Goal: Transaction & Acquisition: Obtain resource

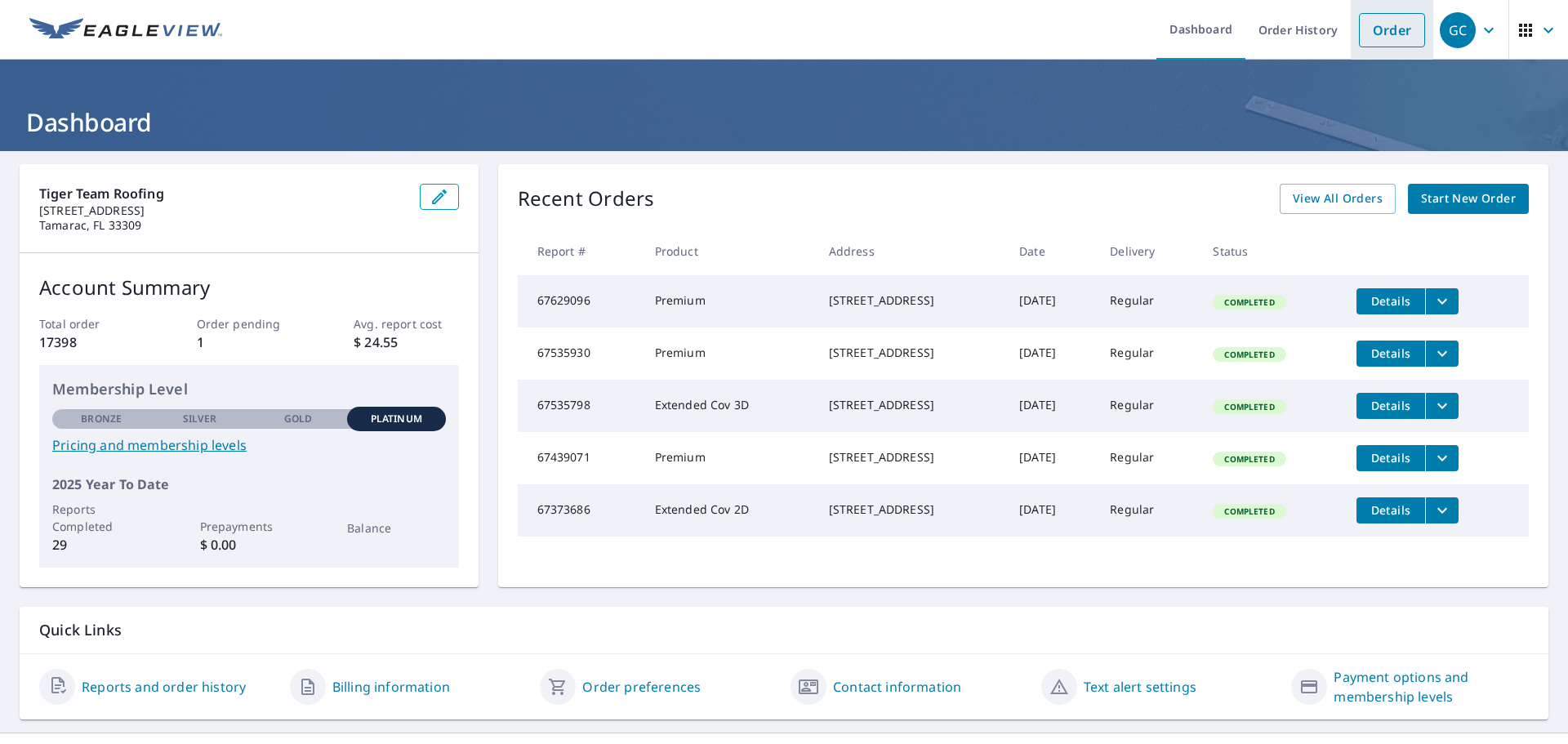
click at [1382, 30] on link "Order" at bounding box center [1391, 30] width 66 height 35
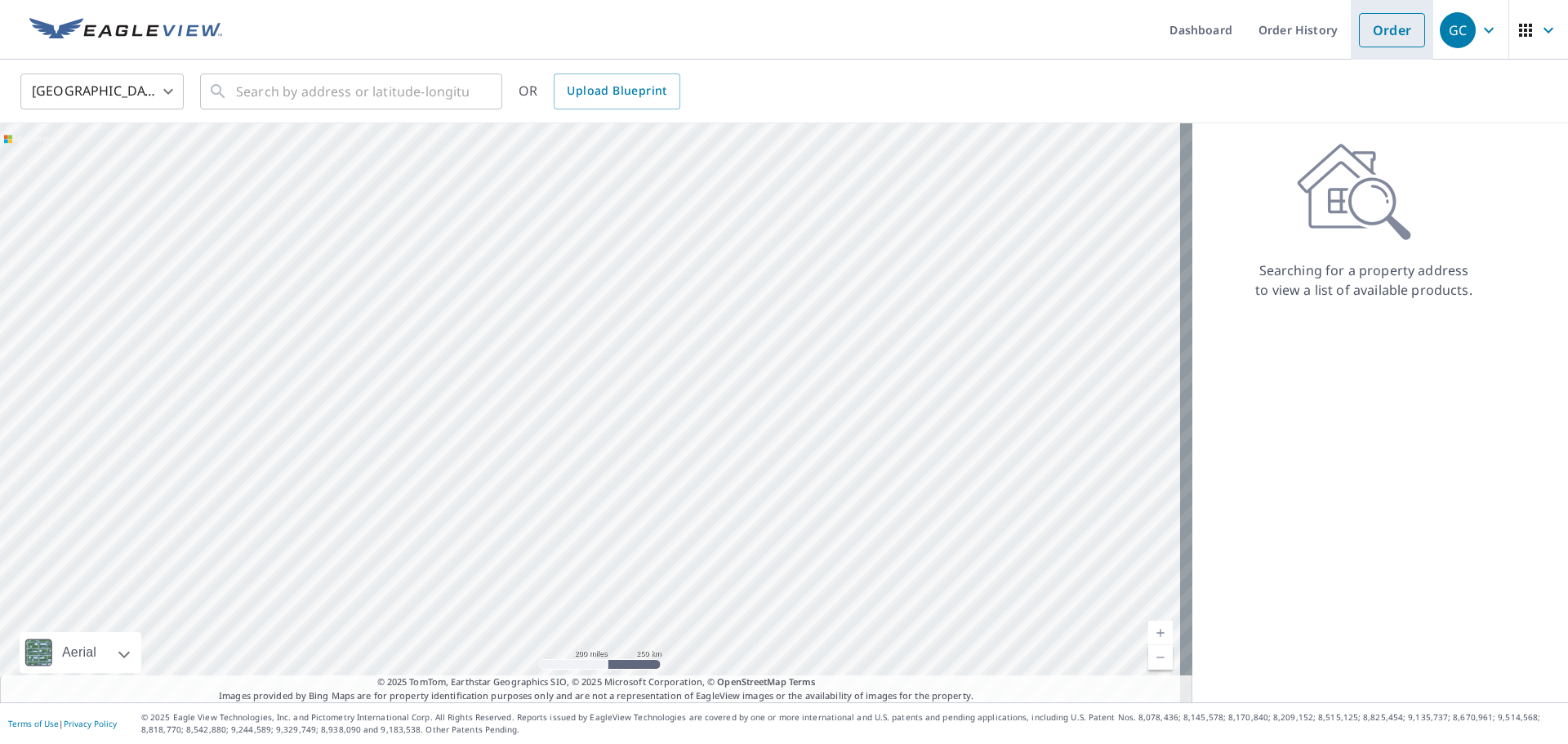
click at [1382, 30] on link "Order" at bounding box center [1391, 30] width 66 height 35
click at [294, 83] on input "text" at bounding box center [352, 91] width 233 height 46
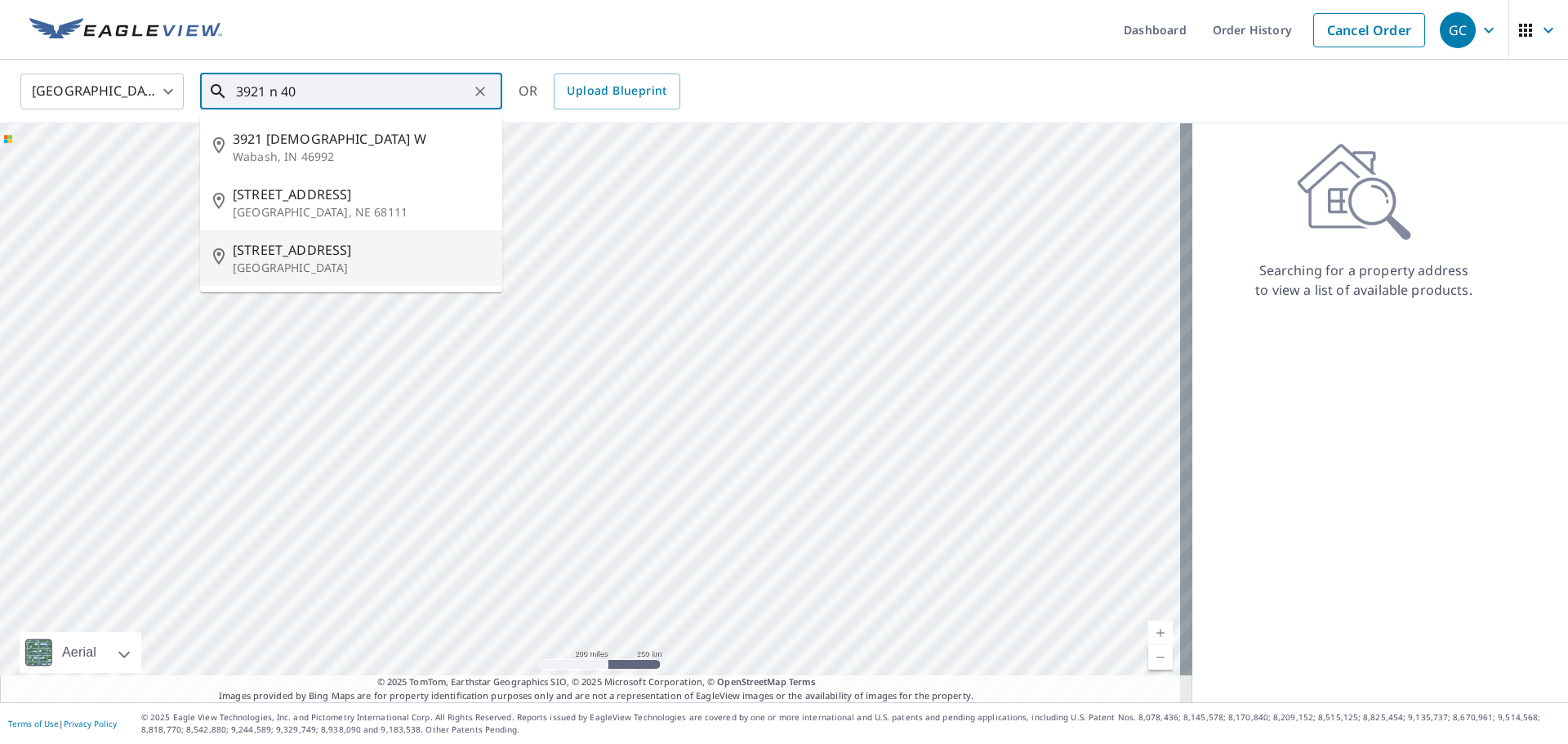
click at [321, 255] on span "[STREET_ADDRESS]" at bounding box center [361, 249] width 256 height 20
type input "[STREET_ADDRESS]"
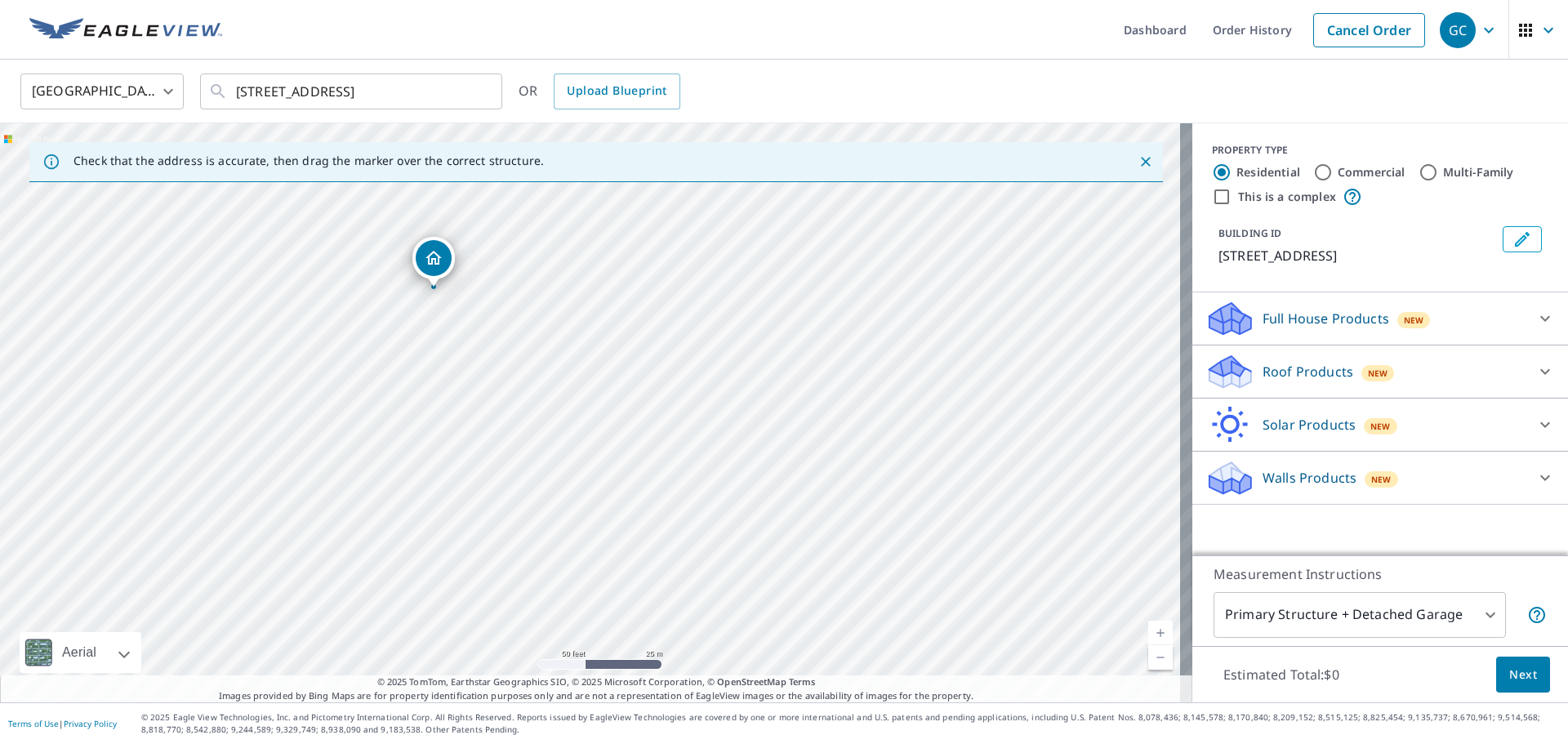
drag, startPoint x: 490, startPoint y: 553, endPoint x: 702, endPoint y: 245, distance: 373.9
click at [702, 245] on div "[STREET_ADDRESS]" at bounding box center [596, 412] width 1192 height 579
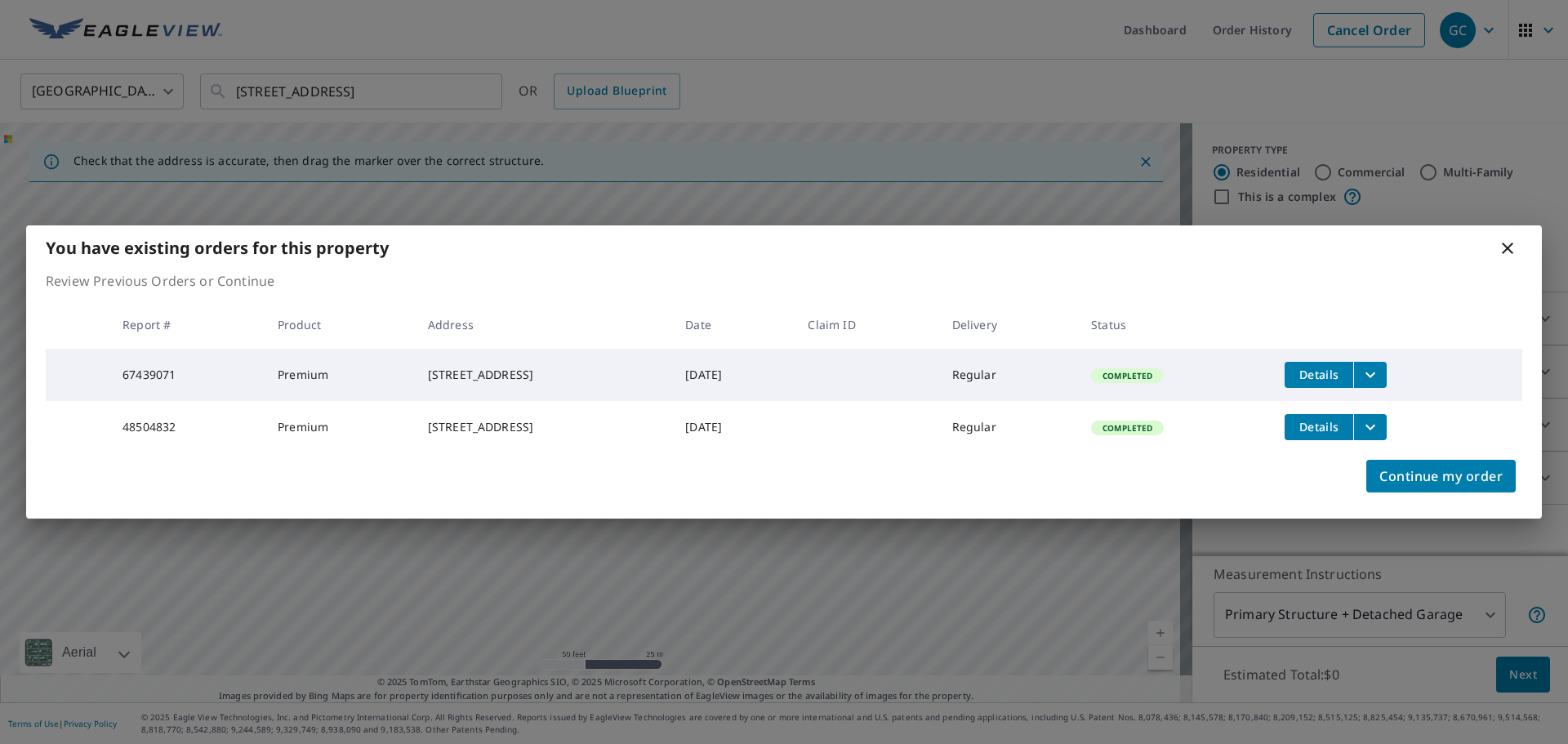
click at [1343, 367] on span "Details" at bounding box center [1319, 374] width 49 height 16
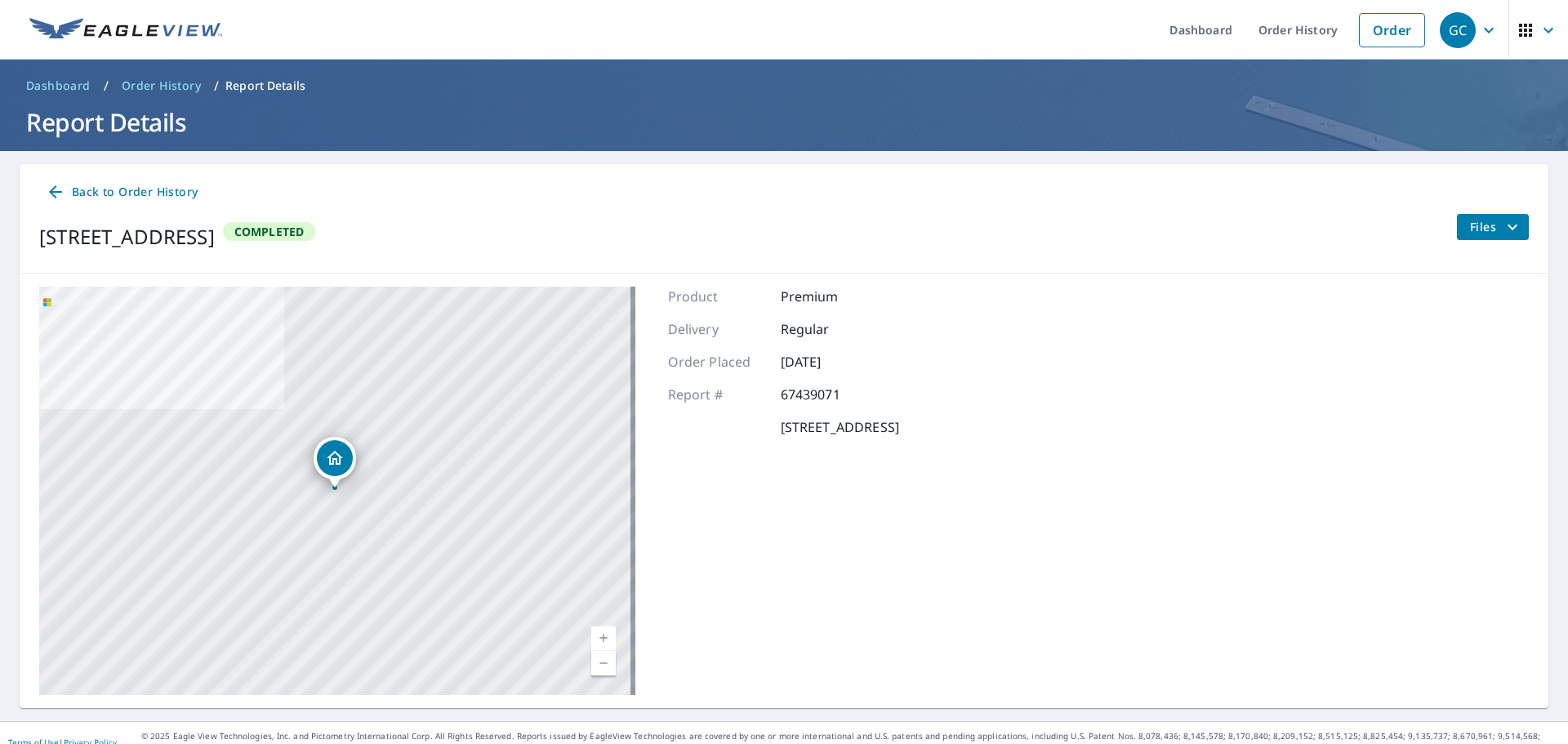
click at [1486, 230] on span "Files" at bounding box center [1495, 227] width 52 height 20
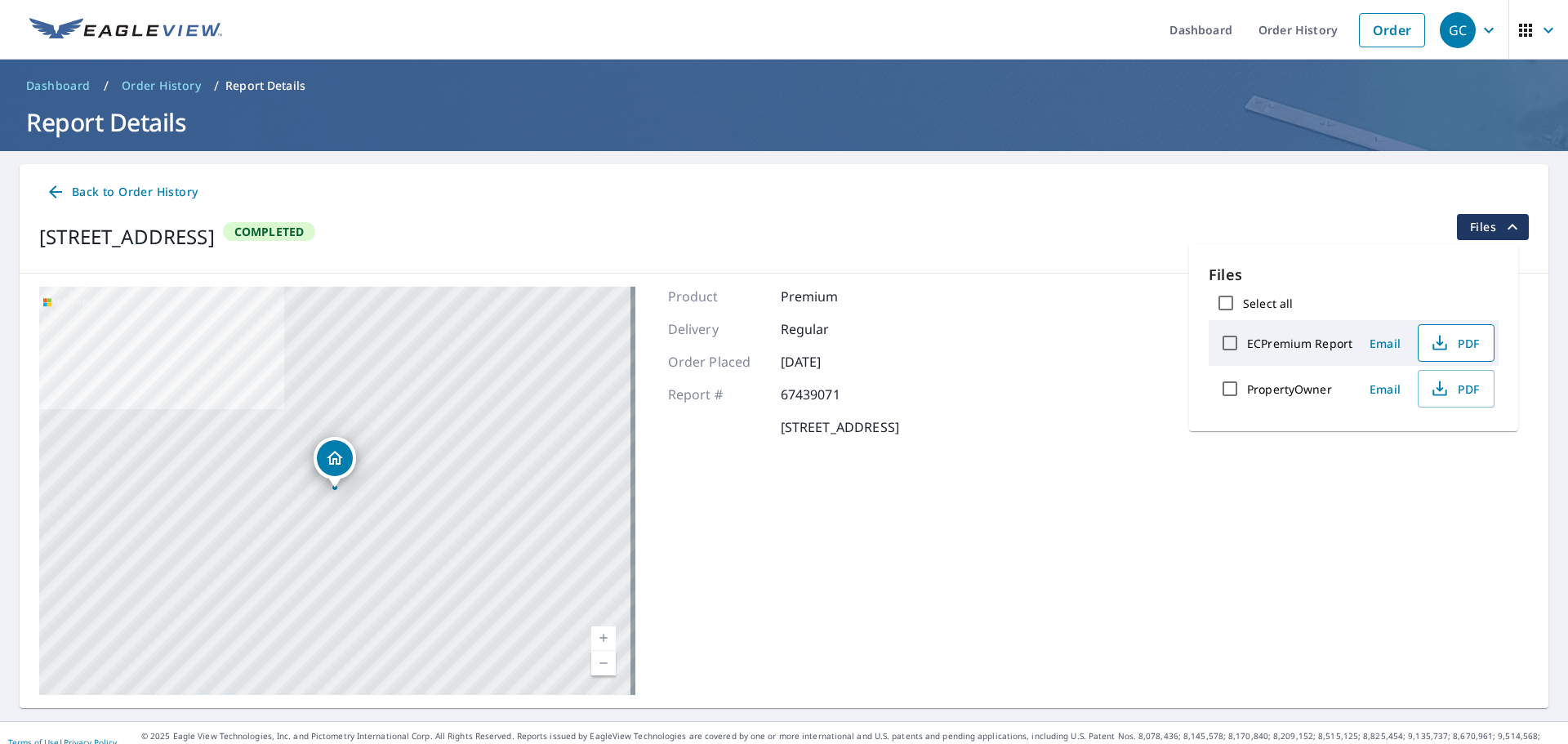
click at [1462, 338] on span "PDF" at bounding box center [1454, 343] width 52 height 20
